Goal: Task Accomplishment & Management: Manage account settings

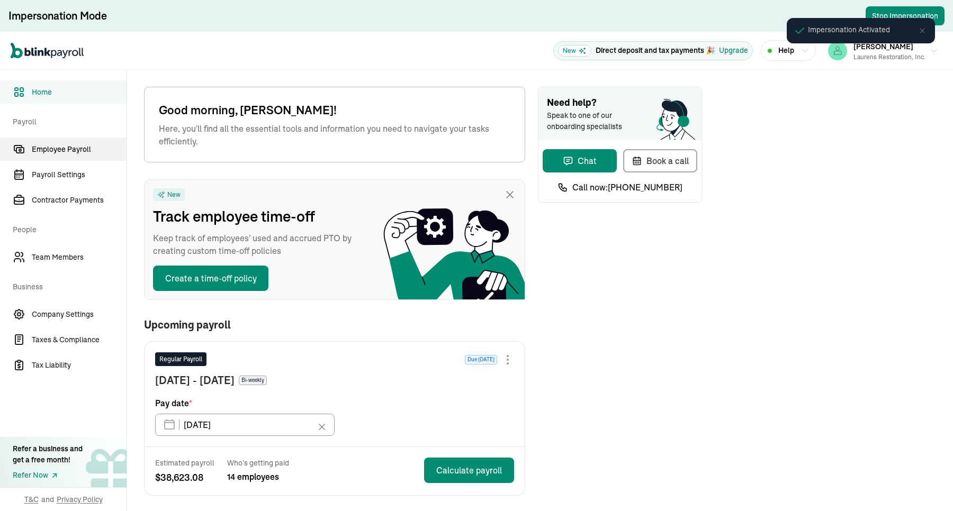
click at [77, 155] on link "Employee Payroll" at bounding box center [63, 149] width 127 height 23
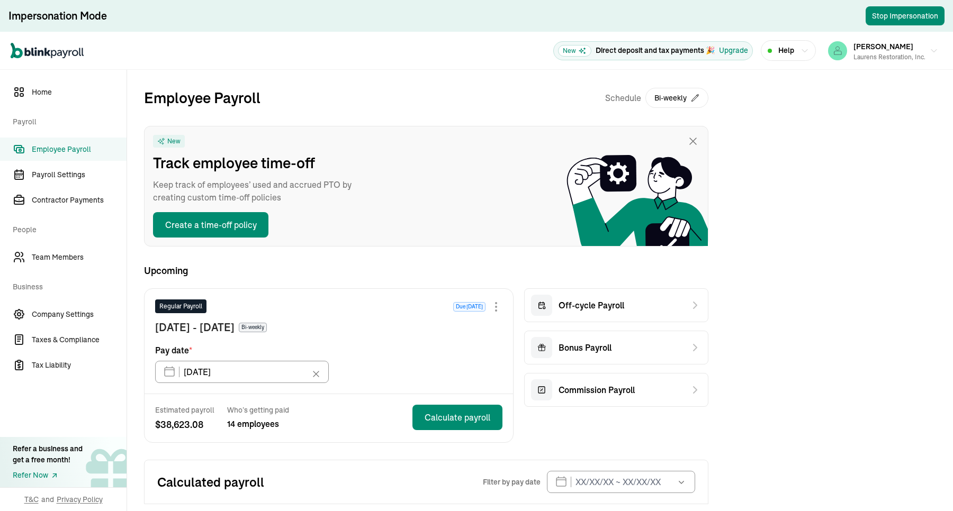
scroll to position [45, 0]
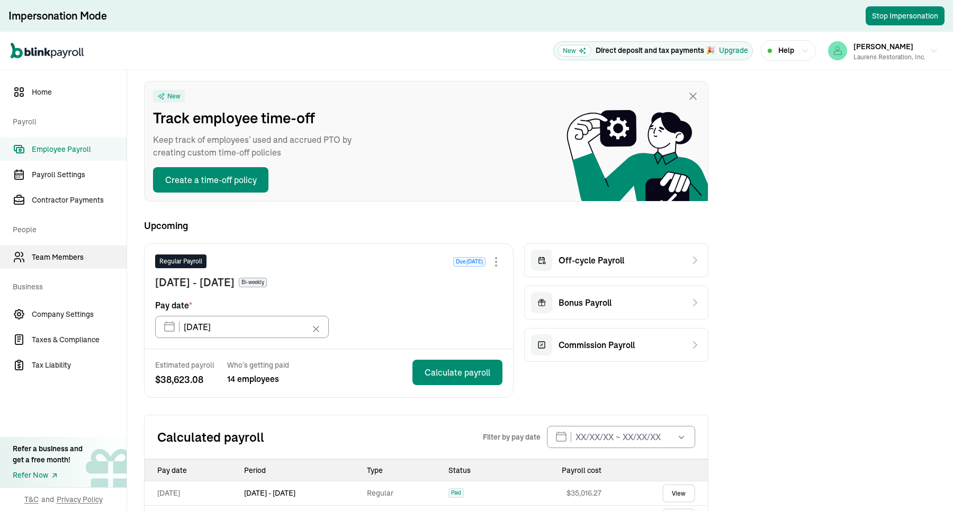
click at [89, 254] on span "Team Members" at bounding box center [79, 257] width 95 height 11
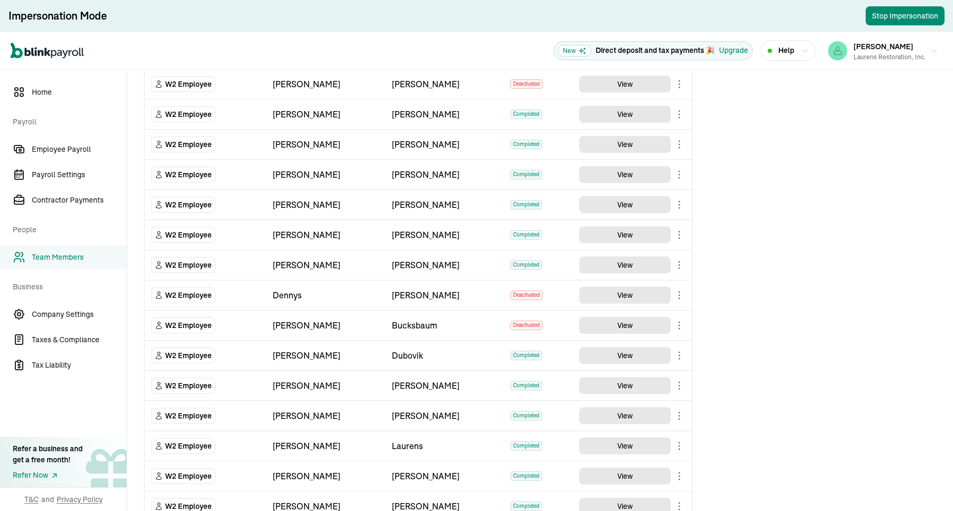
scroll to position [194, 0]
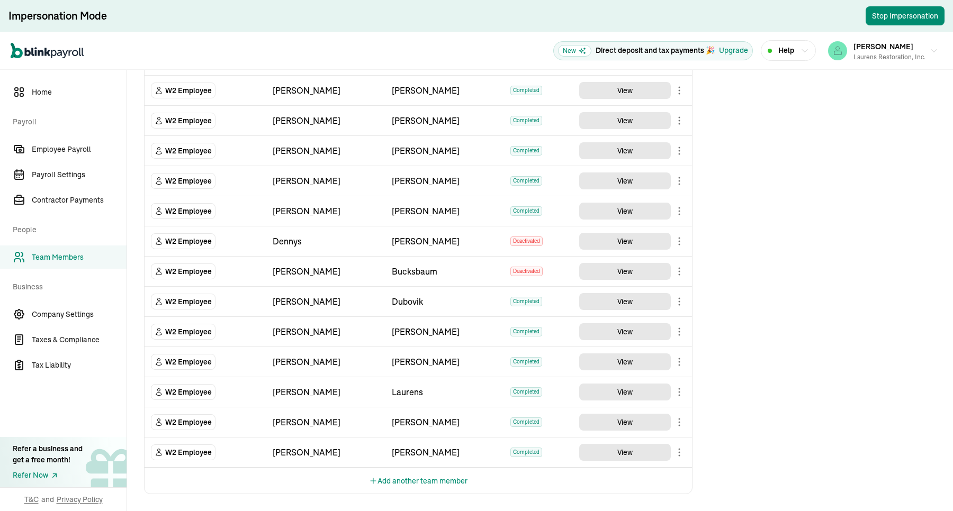
click at [684, 334] on body "Impersonation Mode Stop Impersonation Open main menu New Direct deposit and tax…" at bounding box center [476, 255] width 953 height 511
click at [679, 409] on body "Impersonation Mode Stop Impersonation Open main menu New Direct deposit and tax…" at bounding box center [476, 255] width 953 height 511
click at [678, 418] on body "Impersonation Mode Stop Impersonation Open main menu New Direct deposit and tax…" at bounding box center [476, 255] width 953 height 511
click at [625, 432] on td "View" at bounding box center [632, 423] width 119 height 30
click at [627, 424] on button "View" at bounding box center [625, 422] width 92 height 17
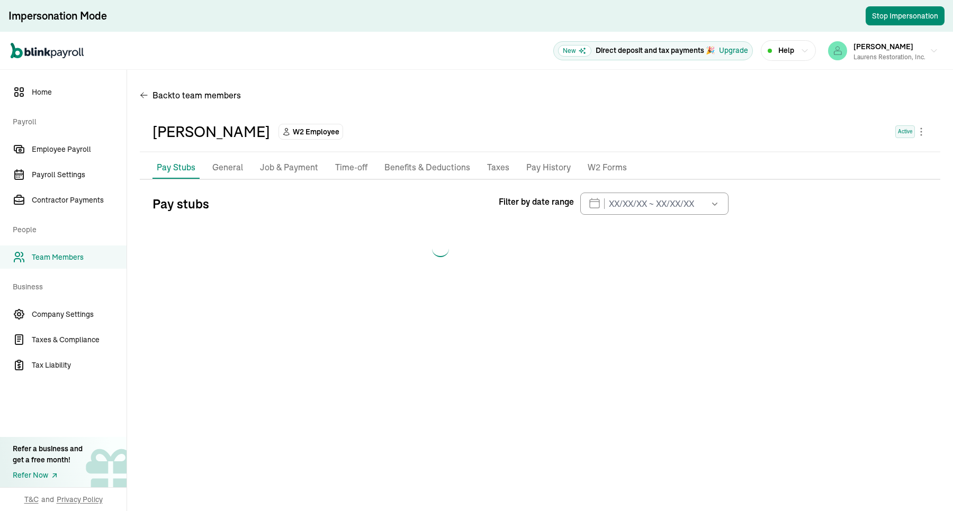
click at [918, 124] on div "[PERSON_NAME] W2 Employee Active" at bounding box center [540, 132] width 801 height 40
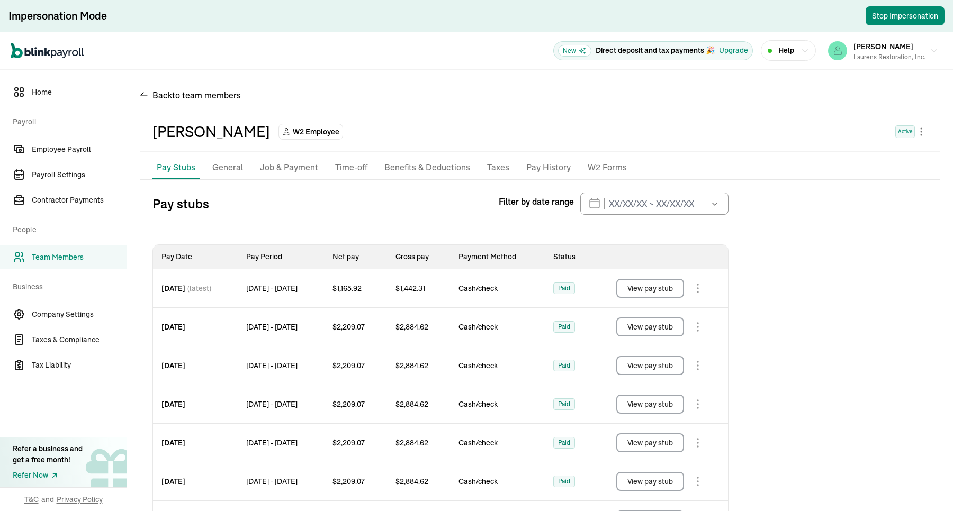
click at [914, 130] on body "Impersonation Mode Stop Impersonation Open main menu New Direct deposit and tax…" at bounding box center [476, 255] width 953 height 511
click at [88, 157] on link "Employee Payroll" at bounding box center [63, 149] width 127 height 23
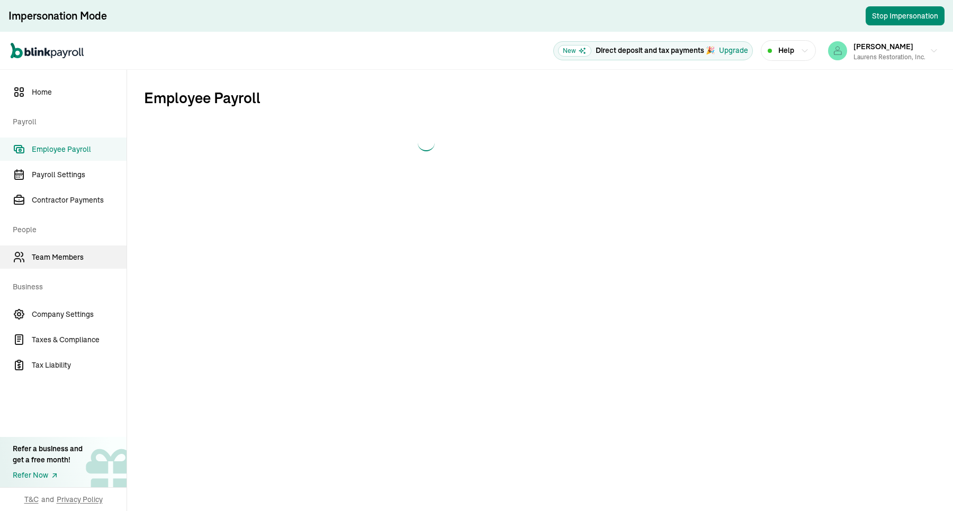
click at [85, 255] on span "Team Members" at bounding box center [79, 257] width 95 height 11
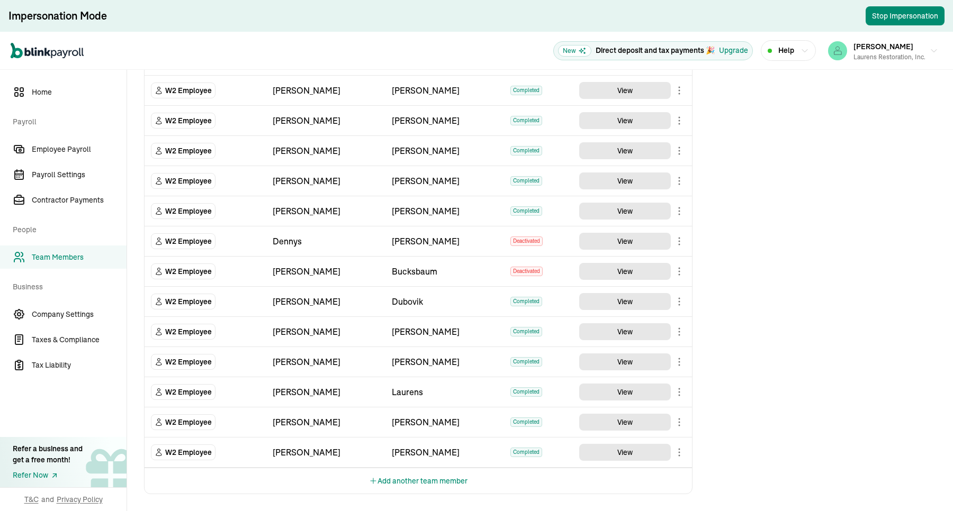
click at [678, 418] on body "Impersonation Mode Stop Impersonation Open main menu New Direct deposit and tax…" at bounding box center [476, 255] width 953 height 511
click at [625, 432] on td "View" at bounding box center [632, 423] width 119 height 30
click at [627, 424] on button "View" at bounding box center [625, 422] width 92 height 17
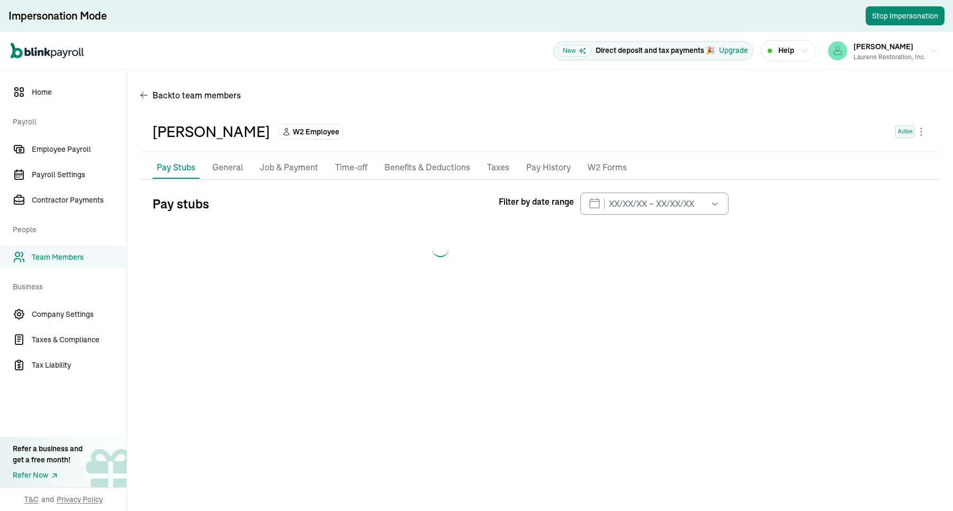
click at [918, 124] on div "[PERSON_NAME] W2 Employee Active" at bounding box center [540, 132] width 801 height 40
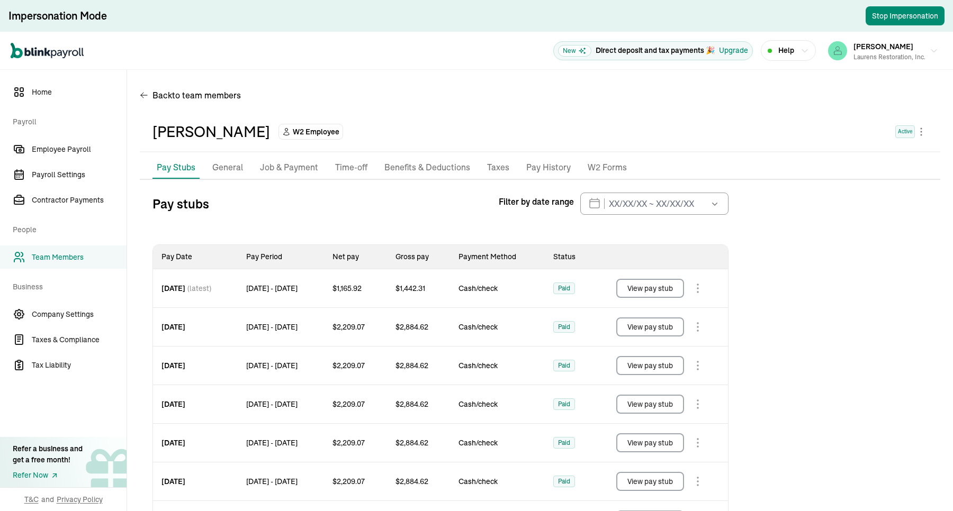
click at [914, 130] on body "Impersonation Mode Stop Impersonation Open main menu New Direct deposit and tax…" at bounding box center [476, 255] width 953 height 511
click at [88, 157] on link "Employee Payroll" at bounding box center [63, 149] width 127 height 23
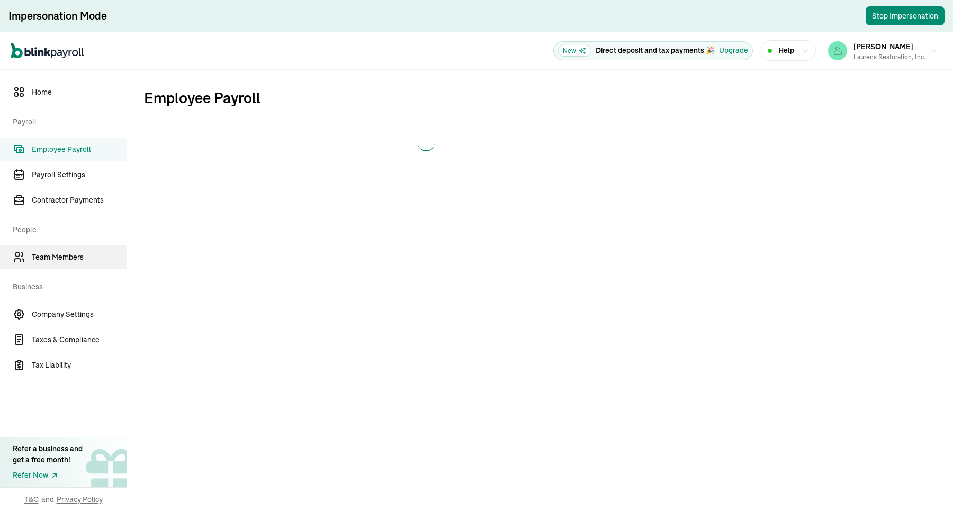
click at [85, 255] on span "Team Members" at bounding box center [79, 257] width 95 height 11
